Goal: Task Accomplishment & Management: Complete application form

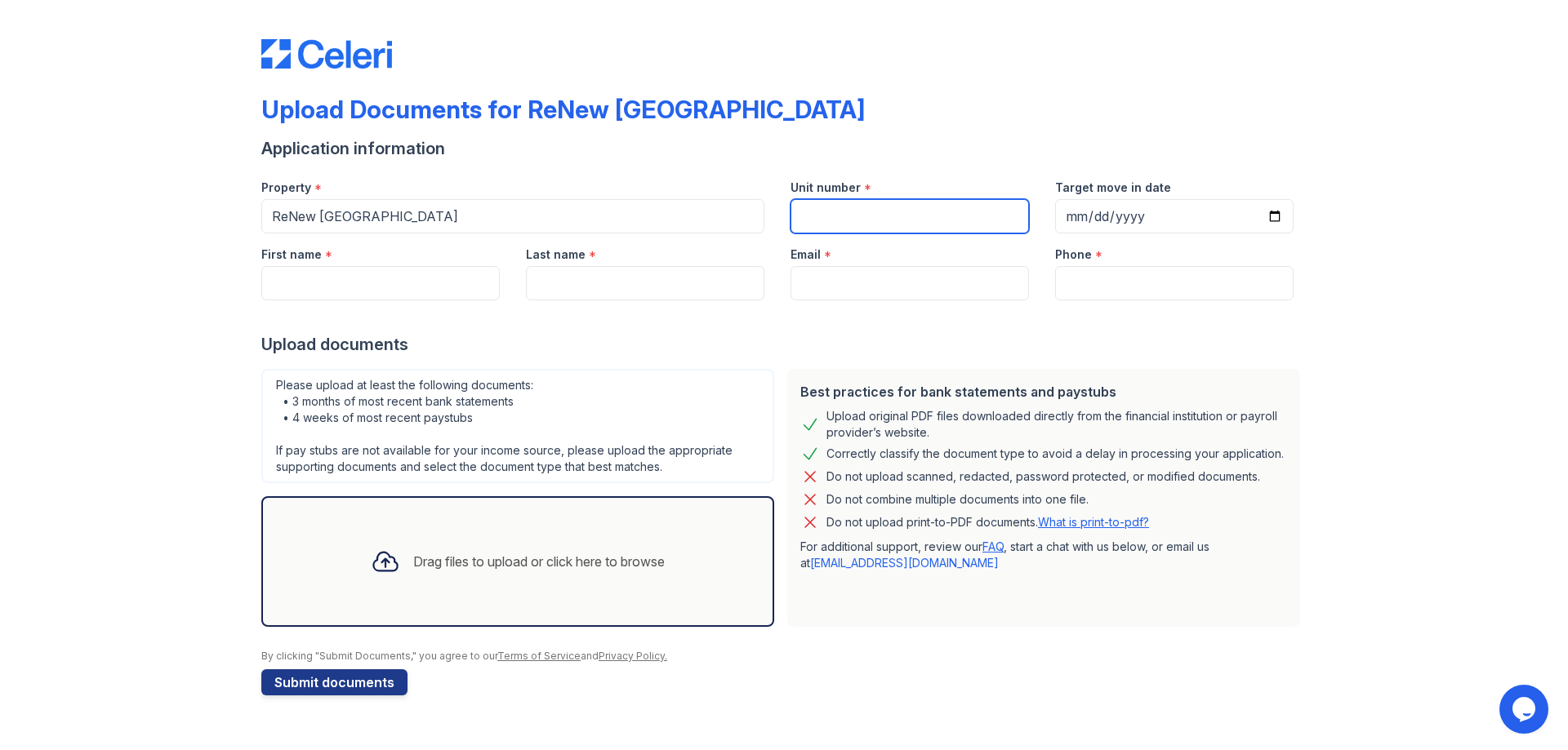
click at [873, 221] on input "Unit number" at bounding box center [910, 216] width 238 height 34
type input "0"
type input "0000"
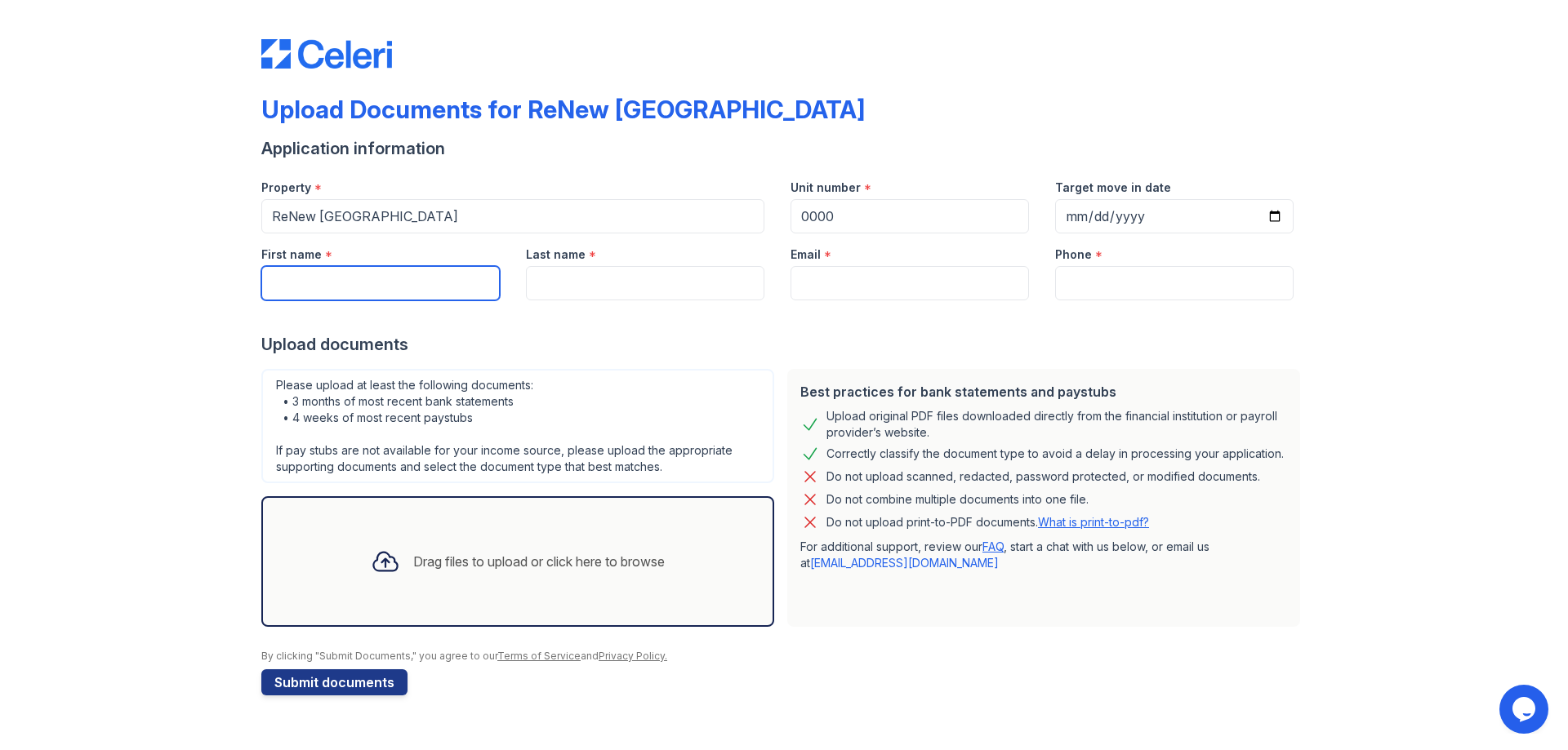
click at [373, 288] on input "First name" at bounding box center [380, 283] width 238 height 34
type input "[PERSON_NAME]"
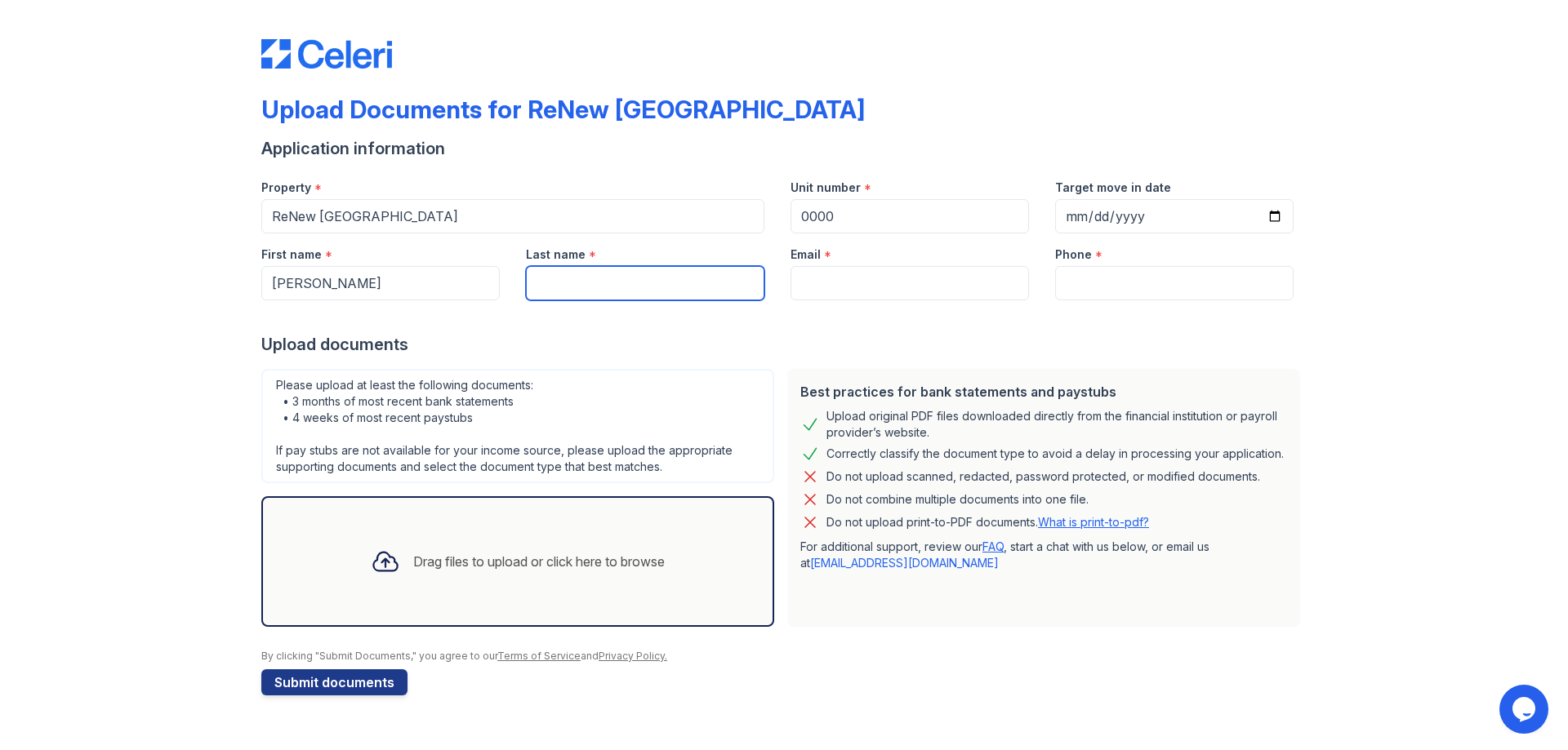
click at [622, 283] on input "Last name" at bounding box center [645, 283] width 238 height 34
type input "[PERSON_NAME]"
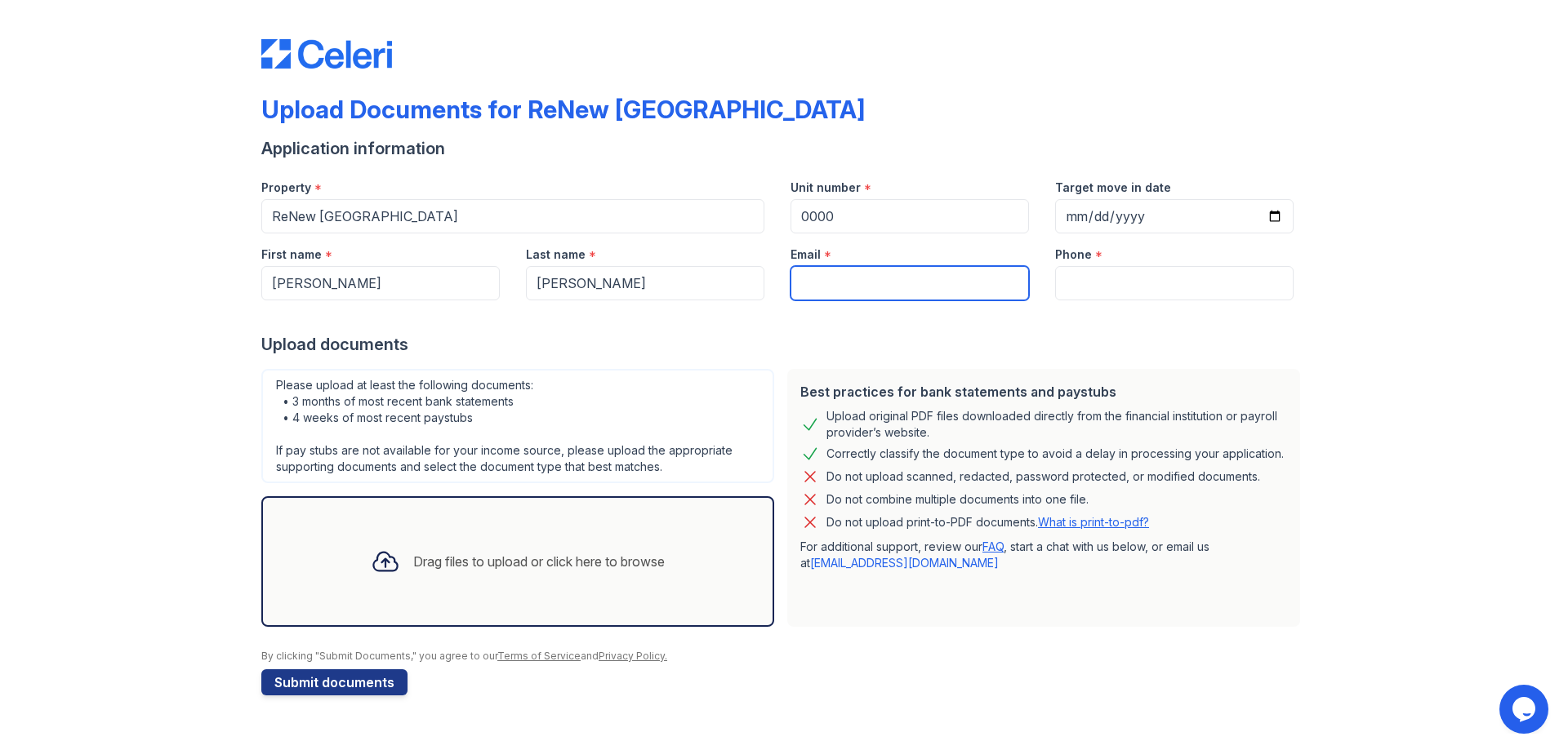
click at [880, 282] on input "Email" at bounding box center [910, 283] width 238 height 34
type input "[EMAIL_ADDRESS][DOMAIN_NAME]"
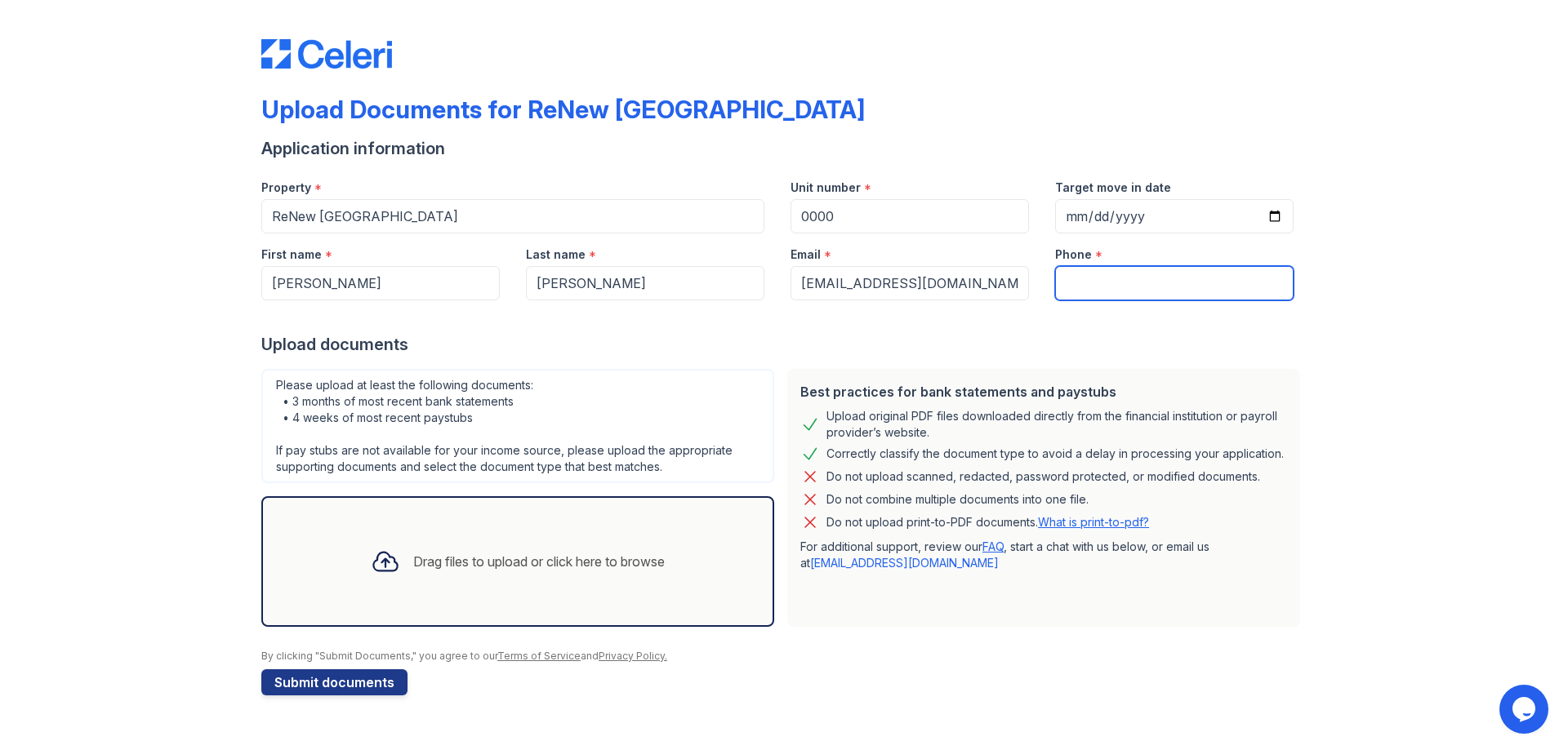
click at [1087, 287] on input "Phone" at bounding box center [1175, 283] width 238 height 34
type input "9167693305"
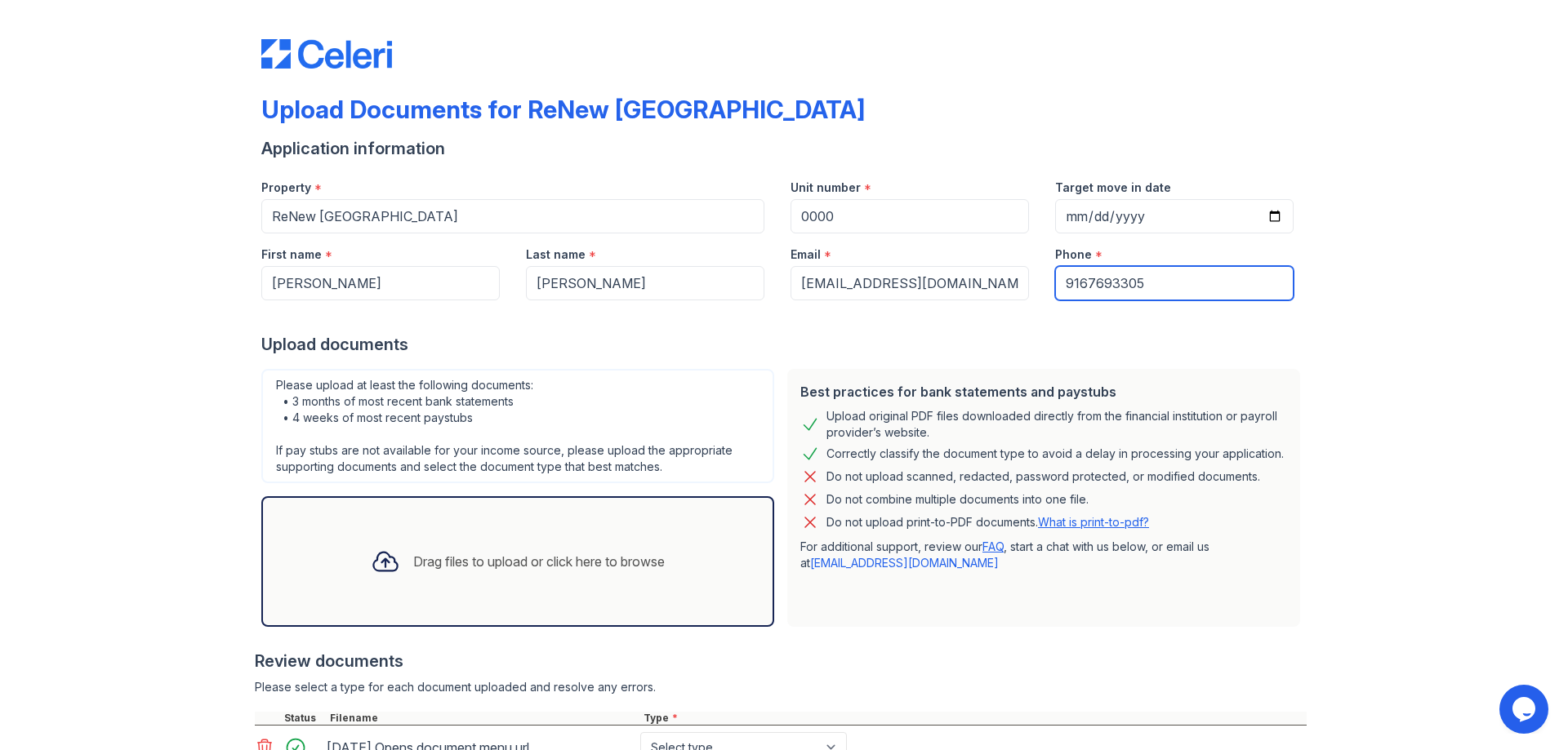
scroll to position [221, 0]
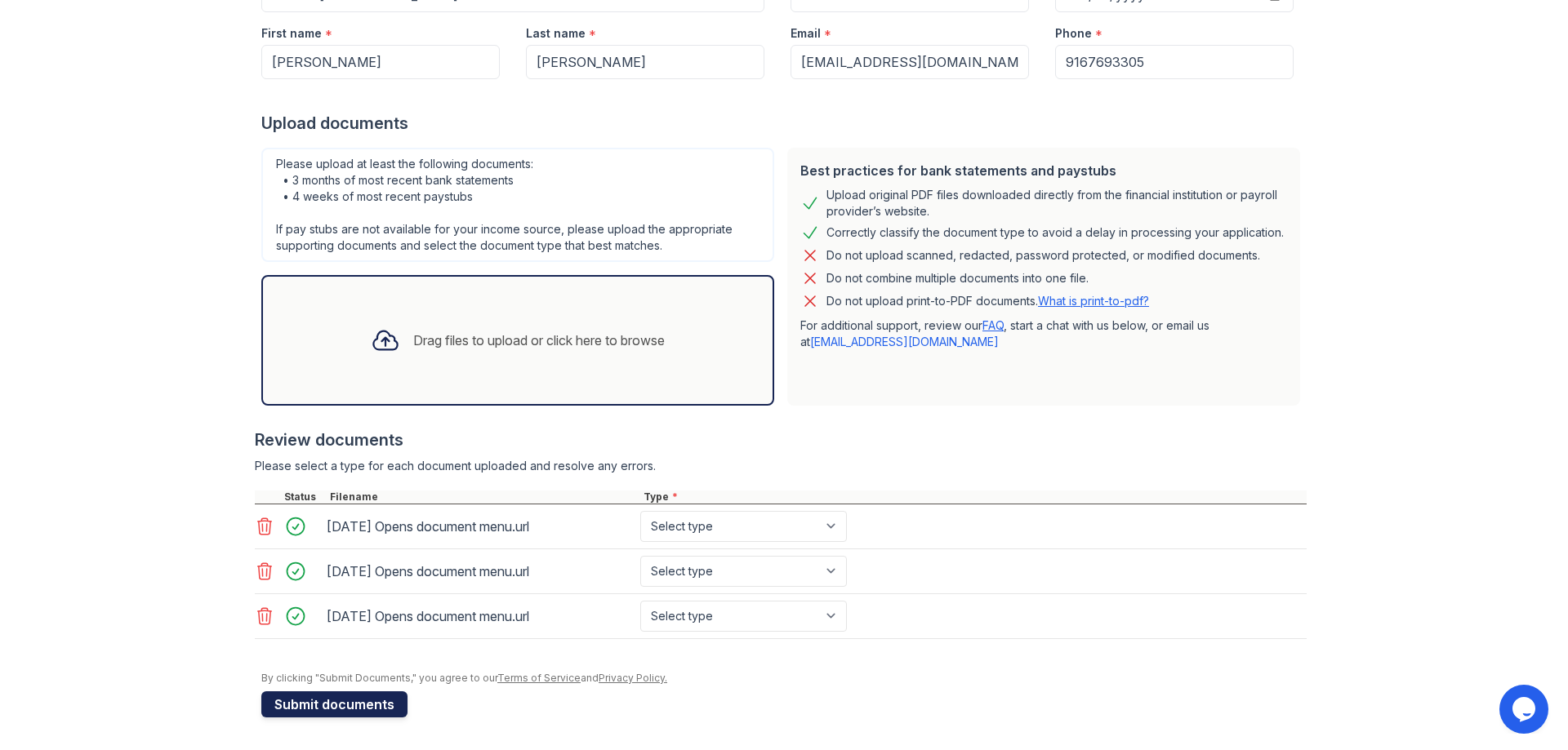
click at [363, 705] on button "Submit documents" at bounding box center [334, 705] width 146 height 26
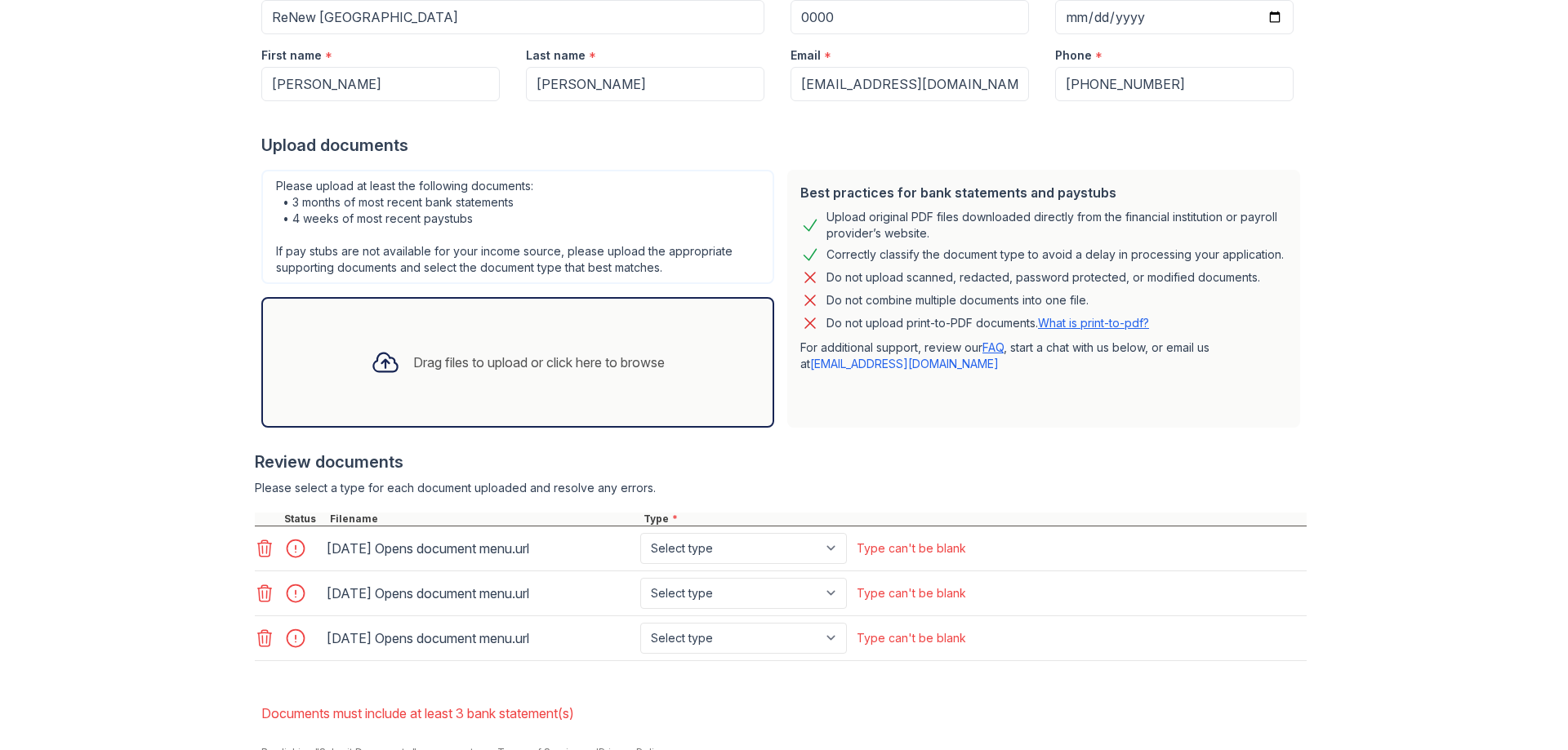
scroll to position [319, 0]
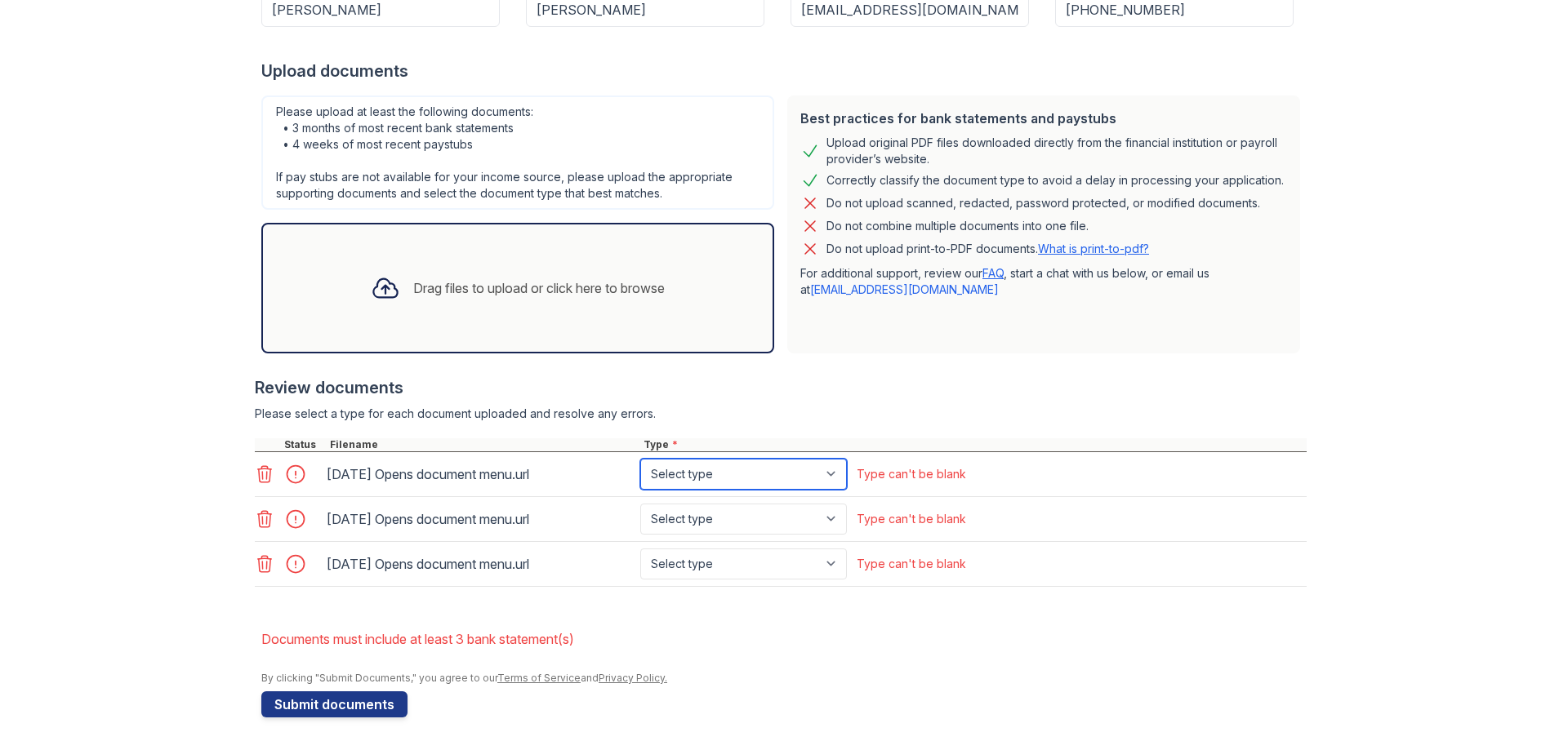
click at [830, 473] on select "Select type Paystub Bank Statement Offer Letter Tax Documents Benefit Award Let…" at bounding box center [744, 474] width 207 height 31
select select "bank_statement"
click at [640, 458] on select "Select type Paystub Bank Statement Offer Letter Tax Documents Benefit Award Let…" at bounding box center [744, 474] width 207 height 31
click at [832, 518] on select "Select type Paystub Bank Statement Offer Letter Tax Documents Benefit Award Let…" at bounding box center [744, 519] width 207 height 31
select select "bank_statement"
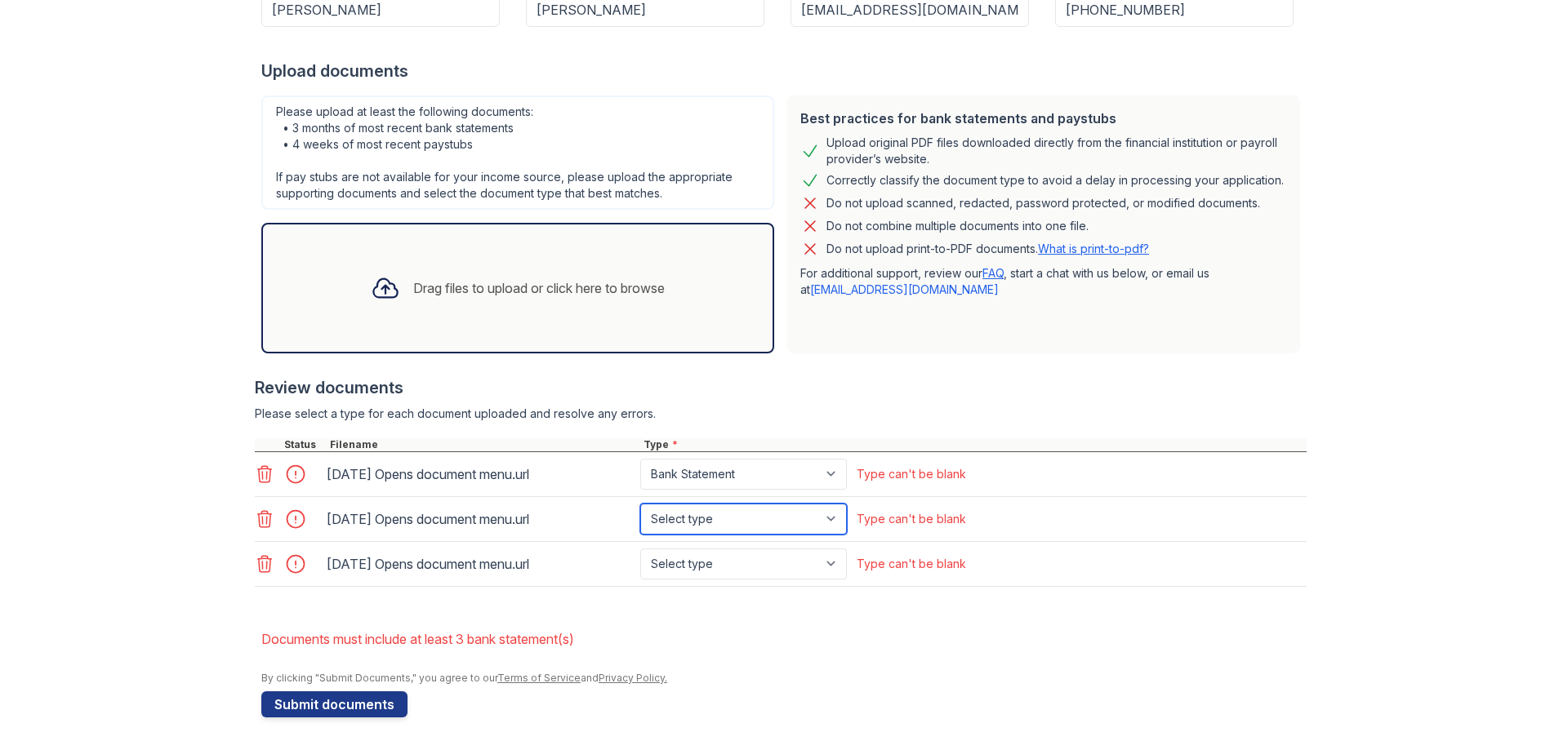
click at [640, 504] on select "Select type Paystub Bank Statement Offer Letter Tax Documents Benefit Award Let…" at bounding box center [744, 519] width 207 height 31
click at [834, 563] on select "Select type Paystub Bank Statement Offer Letter Tax Documents Benefit Award Let…" at bounding box center [744, 565] width 207 height 31
select select "bank_statement"
click at [640, 549] on select "Select type Paystub Bank Statement Offer Letter Tax Documents Benefit Award Let…" at bounding box center [744, 565] width 207 height 31
click at [326, 704] on button "Submit documents" at bounding box center [334, 705] width 146 height 26
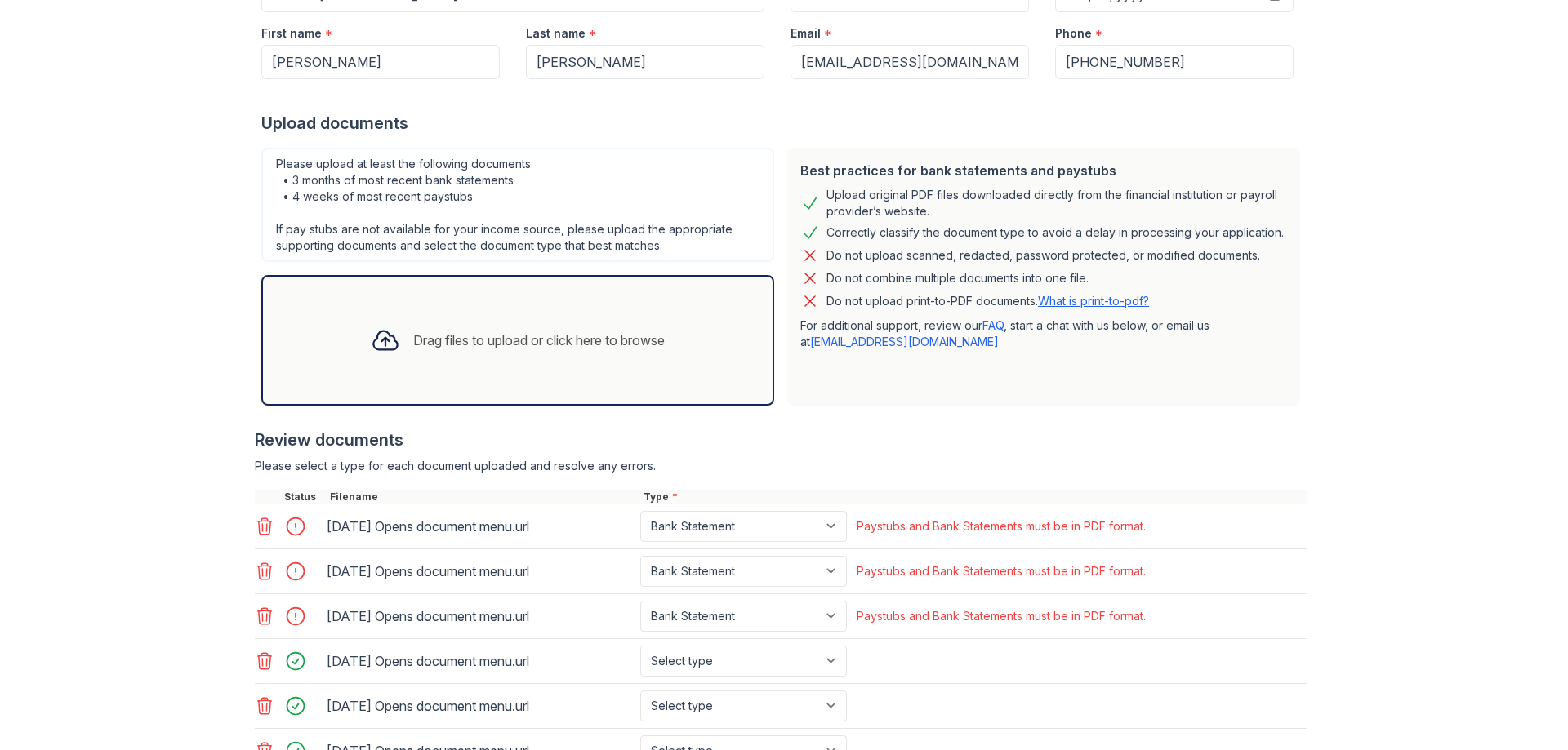
scroll to position [401, 0]
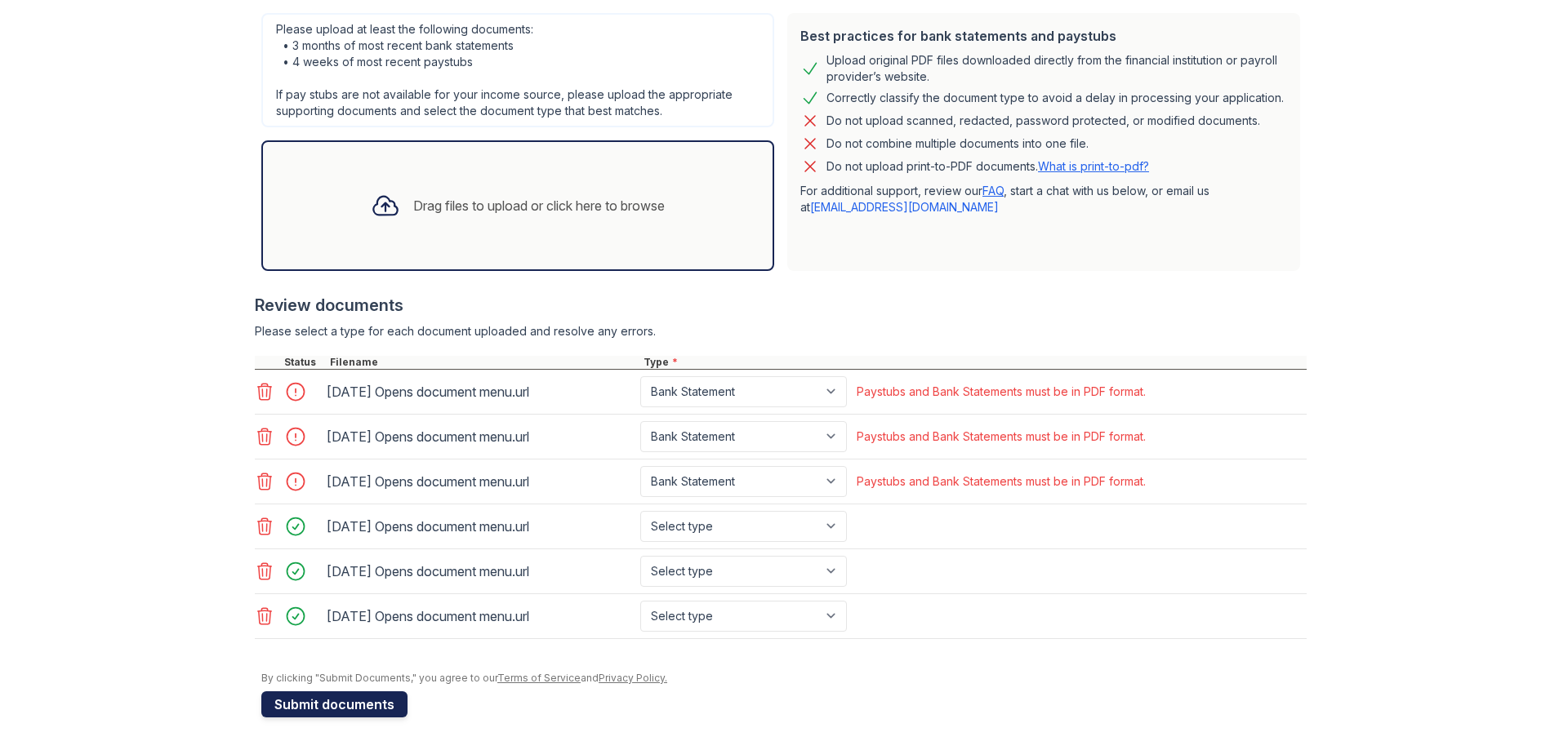
click at [353, 706] on button "Submit documents" at bounding box center [334, 705] width 146 height 26
click at [255, 620] on icon at bounding box center [264, 616] width 19 height 19
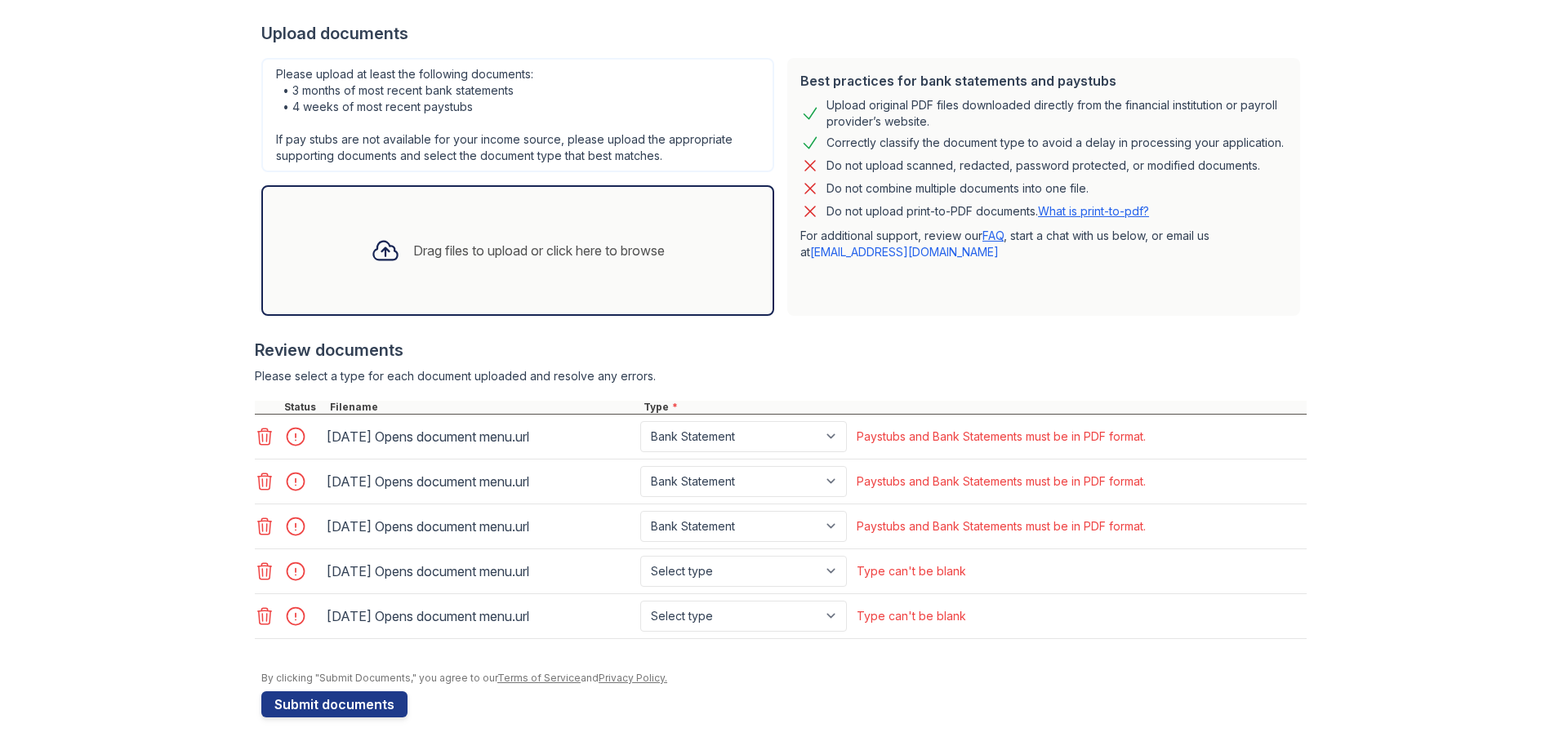
click at [261, 571] on icon at bounding box center [264, 571] width 19 height 19
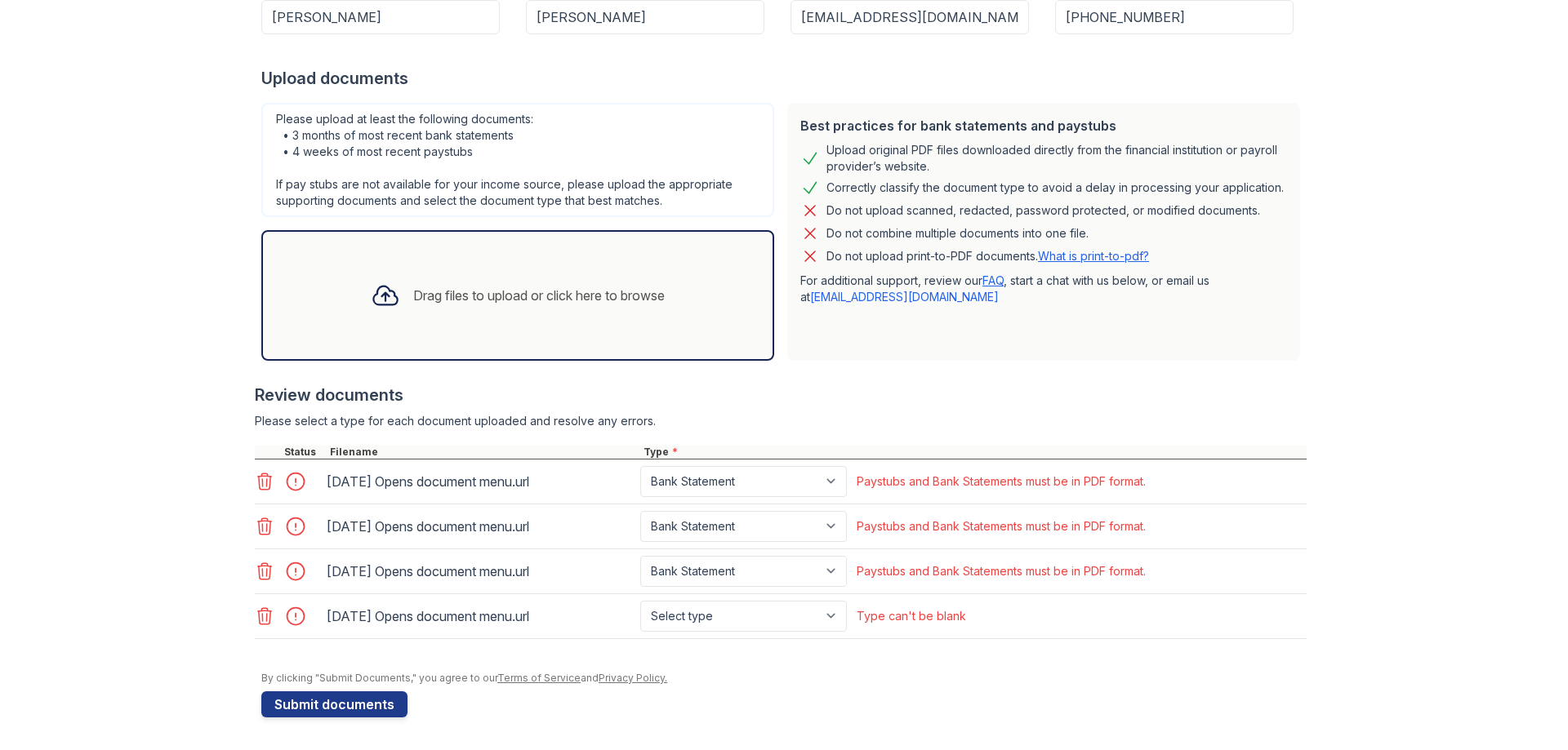
scroll to position [312, 0]
click at [259, 619] on icon at bounding box center [264, 616] width 19 height 19
